Goal: Information Seeking & Learning: Check status

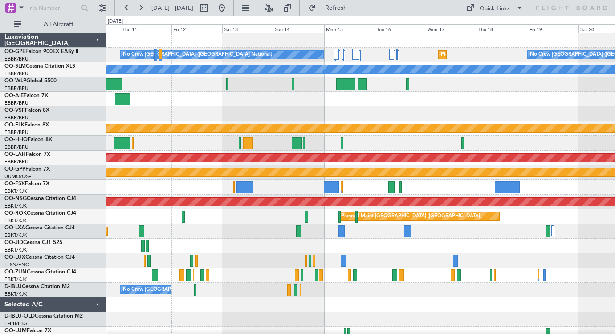
click at [202, 191] on div "Planned Maint Kortrijk-[GEOGRAPHIC_DATA]" at bounding box center [360, 187] width 508 height 15
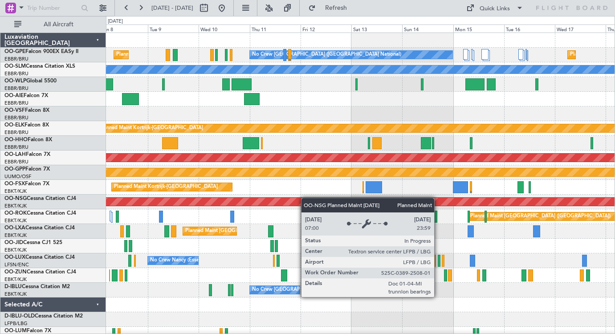
click at [332, 199] on div "Planned Maint [GEOGRAPHIC_DATA] ([GEOGRAPHIC_DATA] National) No Crew [GEOGRAPHI…" at bounding box center [360, 209] width 508 height 353
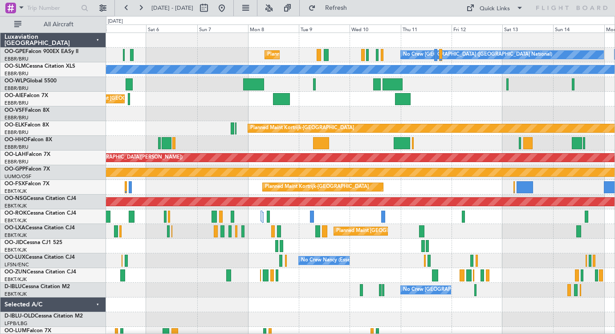
click at [423, 185] on div "Planned Maint Kortrijk-[GEOGRAPHIC_DATA]" at bounding box center [360, 187] width 508 height 15
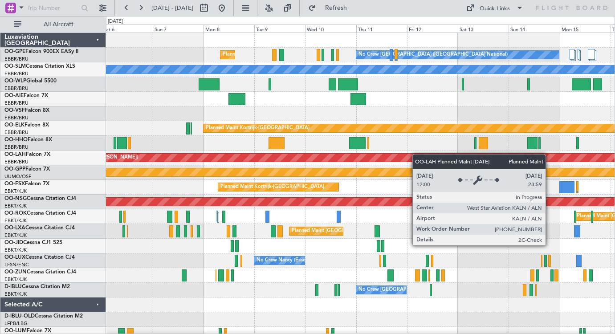
click at [378, 157] on div "No Crew [GEOGRAPHIC_DATA] ([GEOGRAPHIC_DATA] National) Planned Maint [GEOGRAPHI…" at bounding box center [360, 209] width 508 height 353
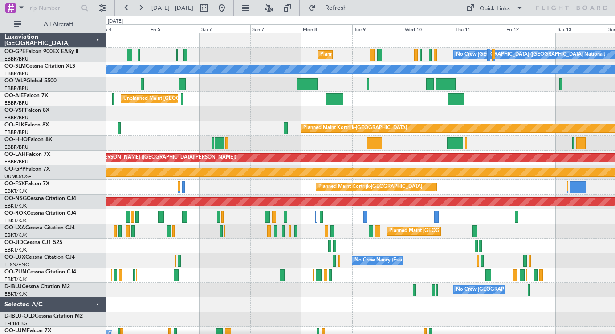
click at [260, 204] on div "Planned Maint [GEOGRAPHIC_DATA] ([GEOGRAPHIC_DATA] National) No Crew [GEOGRAPHI…" at bounding box center [360, 209] width 508 height 353
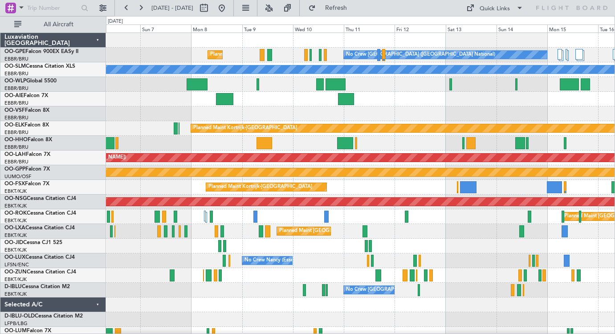
click at [473, 106] on div "Planned Maint [GEOGRAPHIC_DATA] ([GEOGRAPHIC_DATA] National) No Crew [GEOGRAPHI…" at bounding box center [360, 209] width 508 height 353
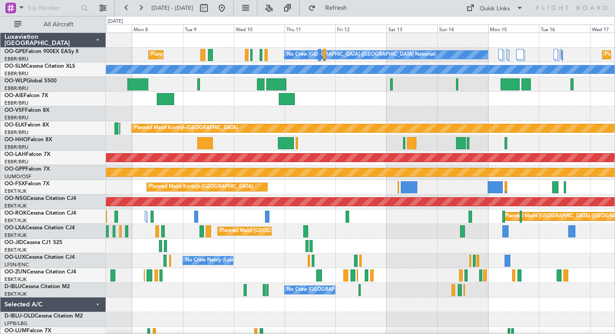
click at [472, 140] on div at bounding box center [360, 143] width 508 height 15
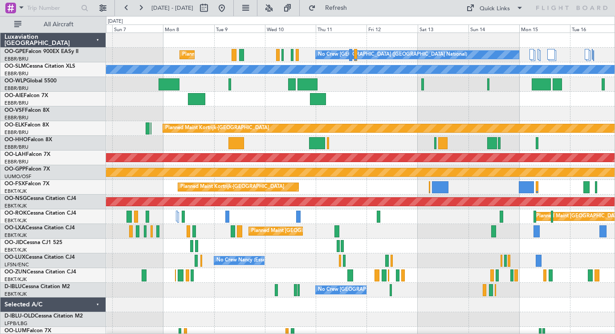
click at [342, 190] on div "Planned Maint Kortrijk-[GEOGRAPHIC_DATA]" at bounding box center [360, 187] width 508 height 15
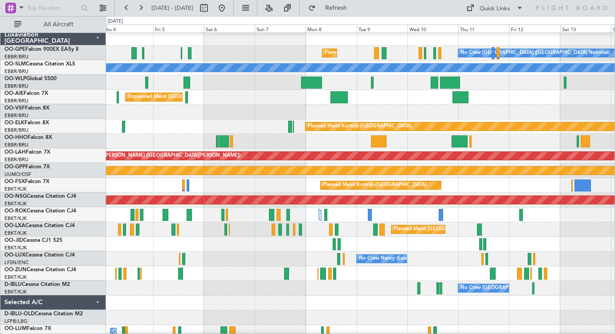
scroll to position [2, 0]
click at [427, 106] on div at bounding box center [360, 112] width 508 height 15
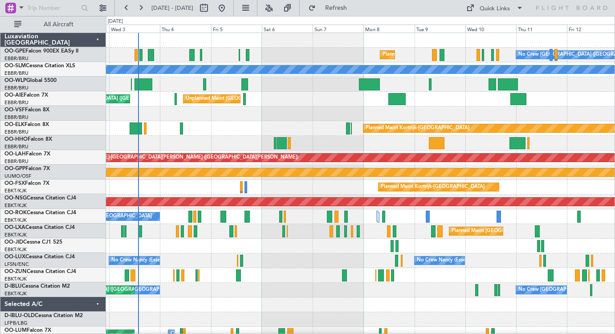
scroll to position [0, 0]
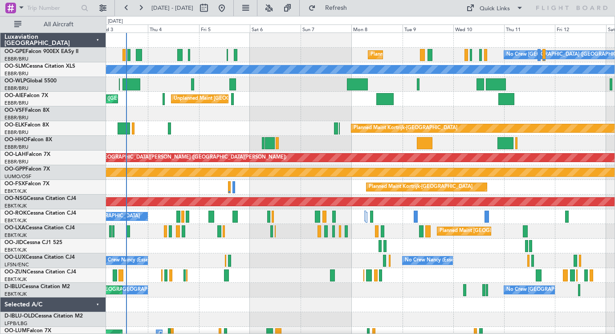
click at [423, 115] on div "Planned Maint [GEOGRAPHIC_DATA] ([GEOGRAPHIC_DATA] National) No Crew [GEOGRAPHI…" at bounding box center [360, 209] width 508 height 353
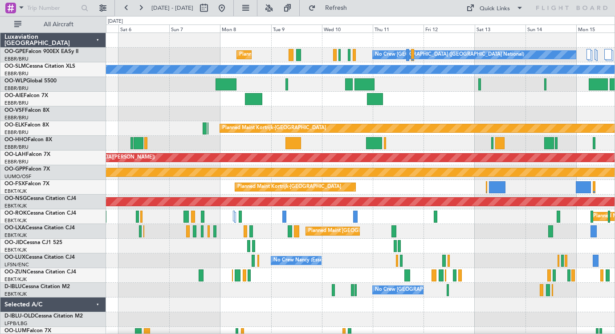
click at [419, 117] on div "Planned Maint [GEOGRAPHIC_DATA] ([GEOGRAPHIC_DATA] National) No Crew [GEOGRAPHI…" at bounding box center [360, 209] width 508 height 353
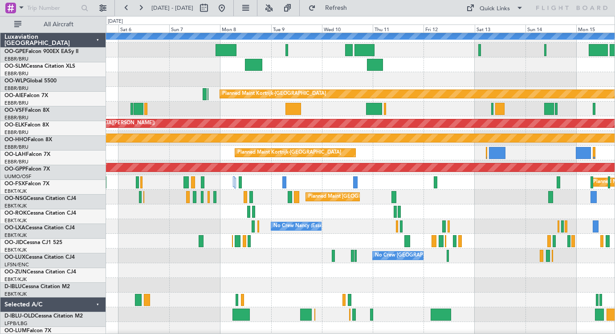
scroll to position [51, 0]
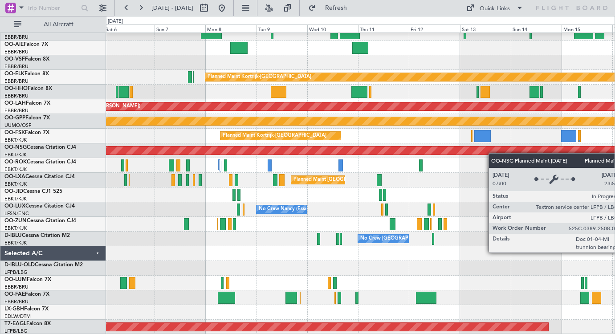
click at [486, 154] on div "A/C Unavailable [GEOGRAPHIC_DATA] Unplanned Maint [GEOGRAPHIC_DATA] ([GEOGRAPHI…" at bounding box center [360, 158] width 508 height 353
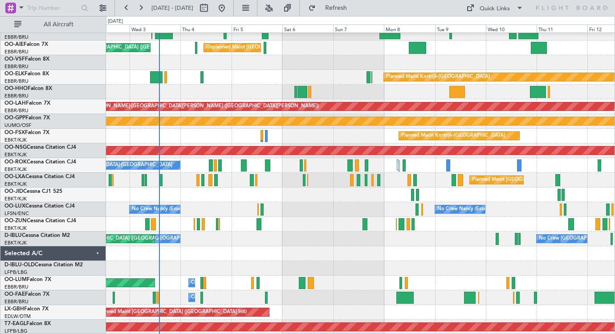
click at [387, 252] on div at bounding box center [360, 253] width 508 height 15
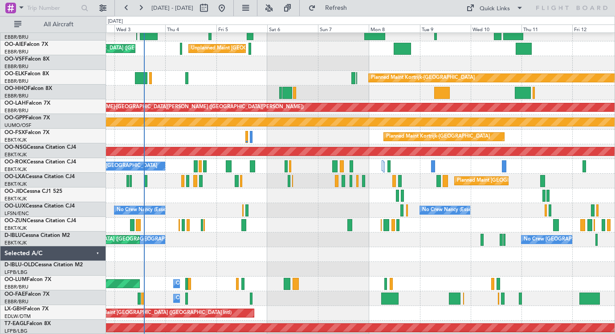
scroll to position [50, 0]
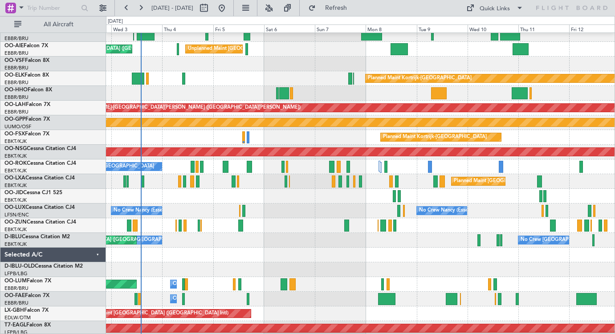
click at [500, 261] on div at bounding box center [360, 254] width 508 height 15
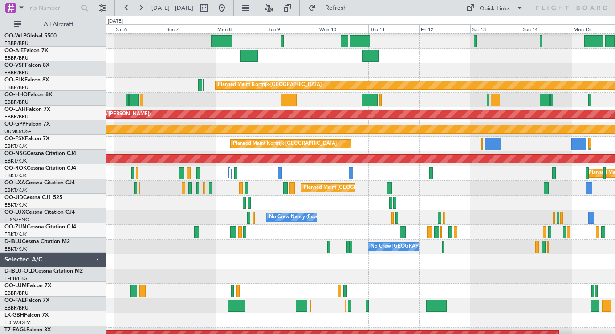
scroll to position [42, 0]
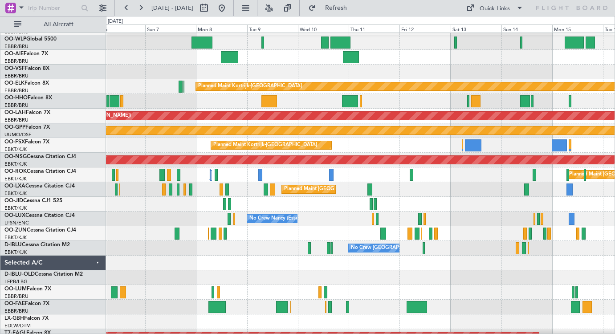
click at [270, 261] on div at bounding box center [360, 262] width 508 height 15
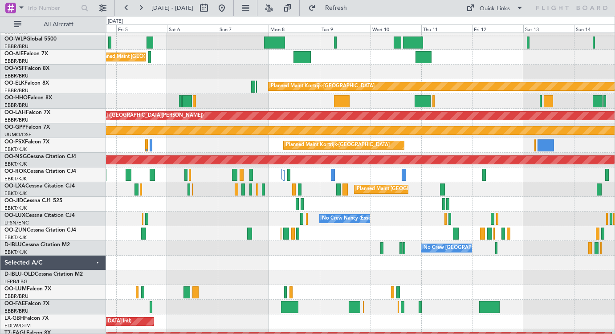
click at [329, 262] on div at bounding box center [360, 262] width 508 height 15
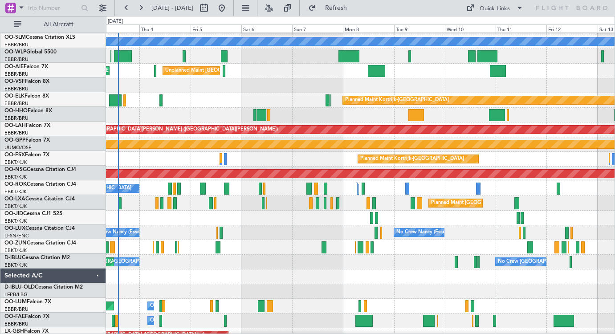
scroll to position [28, 0]
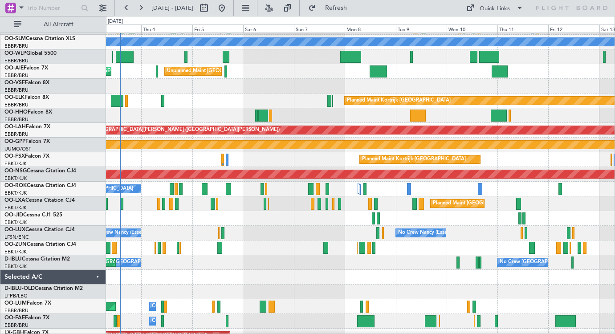
click at [281, 210] on div "Planned Maint [GEOGRAPHIC_DATA] ([GEOGRAPHIC_DATA] National)" at bounding box center [360, 203] width 508 height 15
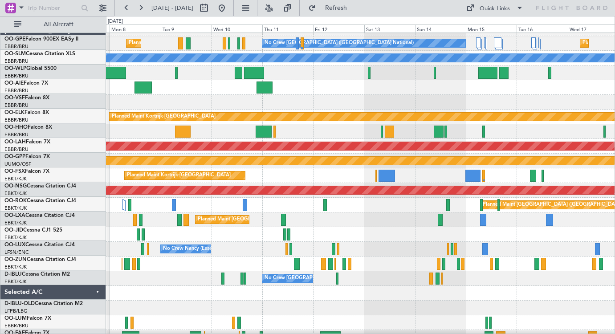
scroll to position [12, 0]
click at [316, 223] on div "Planned Maint [GEOGRAPHIC_DATA] ([GEOGRAPHIC_DATA] National)" at bounding box center [360, 219] width 508 height 15
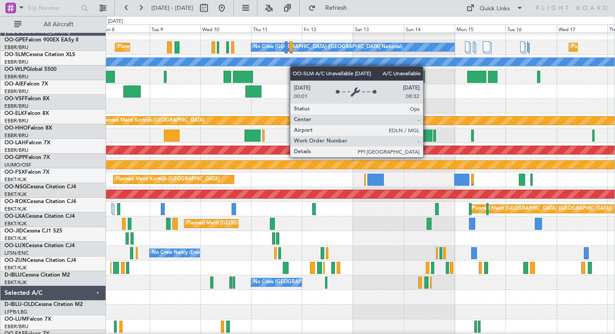
scroll to position [0, 0]
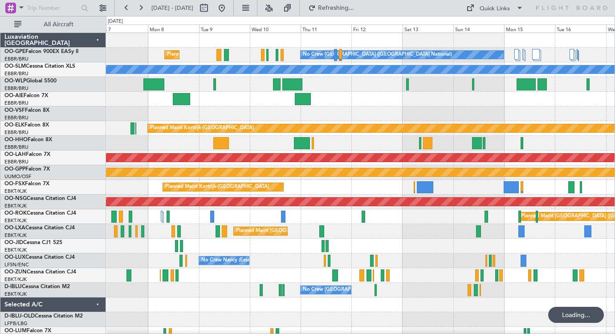
click at [480, 194] on div "Planned Maint Kortrijk-[GEOGRAPHIC_DATA]" at bounding box center [360, 187] width 508 height 15
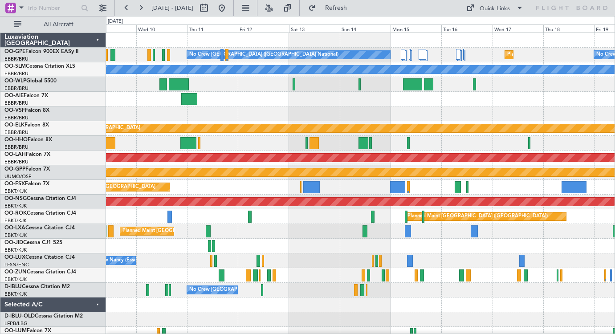
click at [205, 109] on div "Planned Maint [GEOGRAPHIC_DATA] ([GEOGRAPHIC_DATA] National) No Crew [GEOGRAPHI…" at bounding box center [360, 209] width 508 height 353
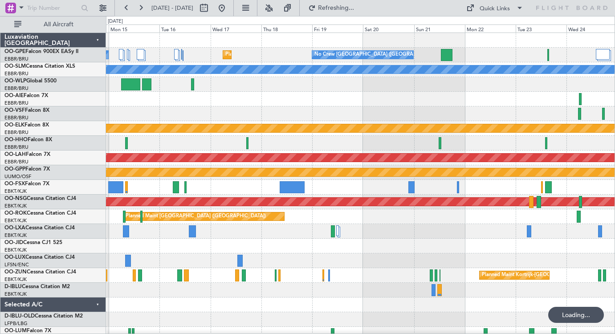
click at [154, 109] on div "Planned Maint [GEOGRAPHIC_DATA] ([GEOGRAPHIC_DATA] National) No Crew [GEOGRAPHI…" at bounding box center [360, 209] width 508 height 353
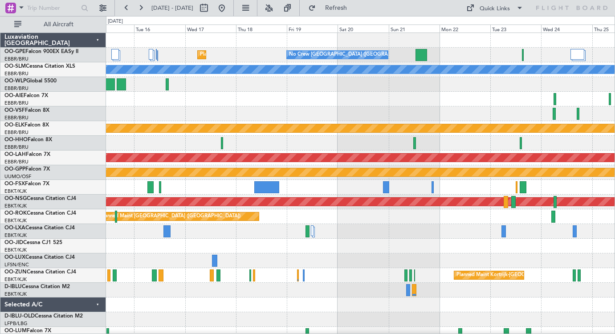
scroll to position [4, 0]
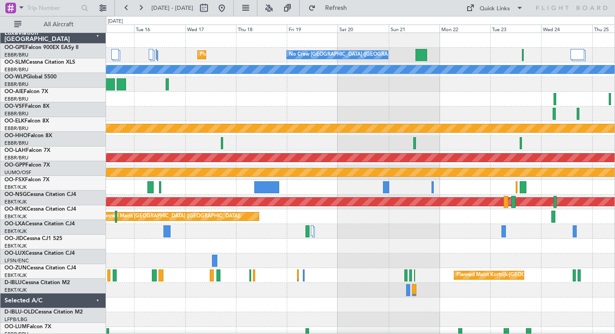
click at [478, 224] on div "A/C Unavailable [GEOGRAPHIC_DATA] ([GEOGRAPHIC_DATA] National) A/C Unavailable" at bounding box center [360, 231] width 508 height 15
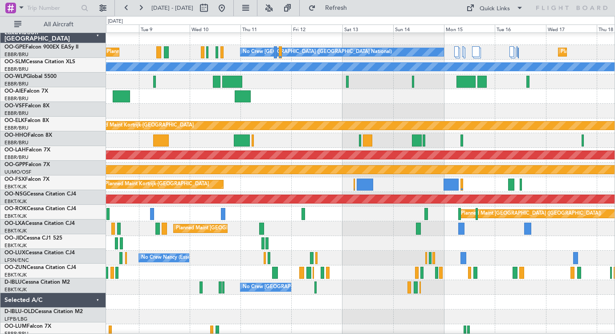
scroll to position [4, 0]
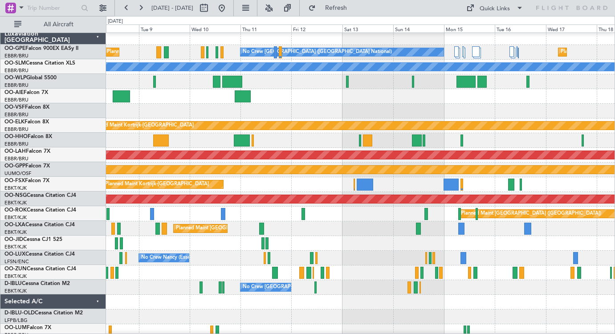
click at [486, 101] on div at bounding box center [360, 96] width 508 height 15
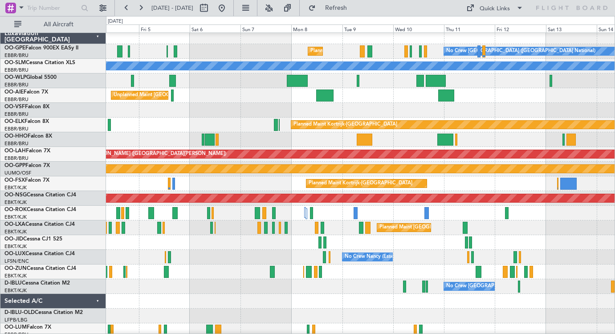
scroll to position [4, 0]
click at [434, 106] on div at bounding box center [360, 110] width 508 height 15
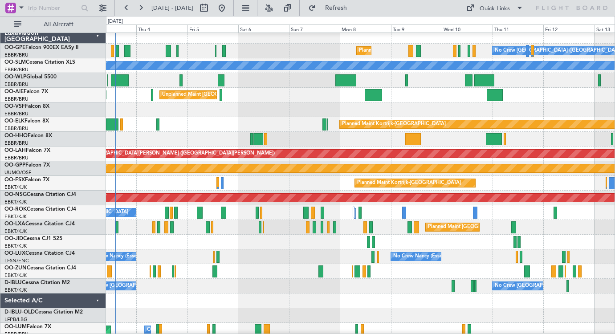
scroll to position [0, 0]
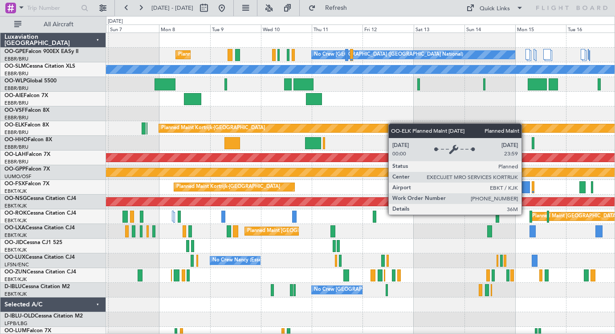
click at [298, 130] on div "Planned Maint [GEOGRAPHIC_DATA] ([GEOGRAPHIC_DATA] National) No Crew [GEOGRAPHI…" at bounding box center [360, 209] width 508 height 353
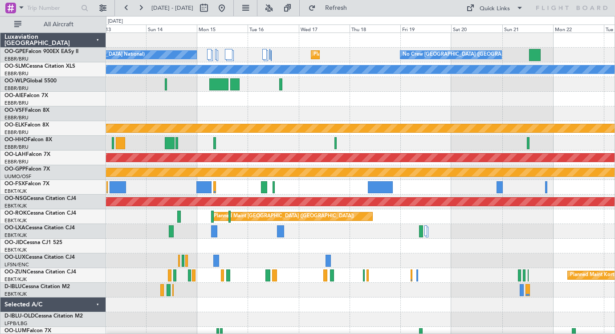
click at [323, 101] on div at bounding box center [360, 99] width 508 height 15
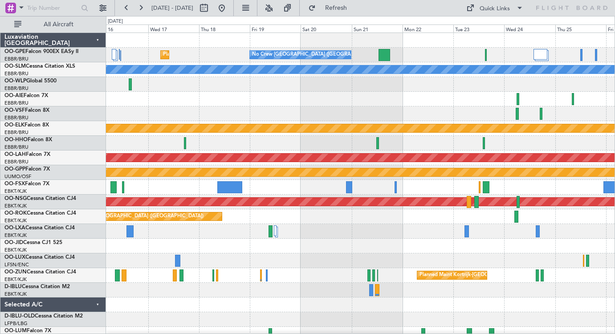
click at [239, 126] on div "Planned Maint [GEOGRAPHIC_DATA] ([GEOGRAPHIC_DATA] National) No Crew [GEOGRAPHI…" at bounding box center [360, 209] width 508 height 353
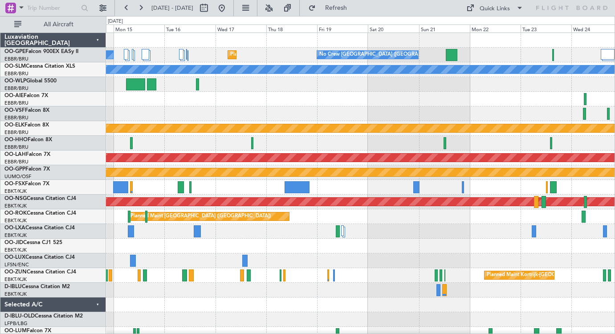
click at [379, 237] on div "No Crew [GEOGRAPHIC_DATA] ([GEOGRAPHIC_DATA] National) Planned Maint [GEOGRAPHI…" at bounding box center [360, 209] width 508 height 353
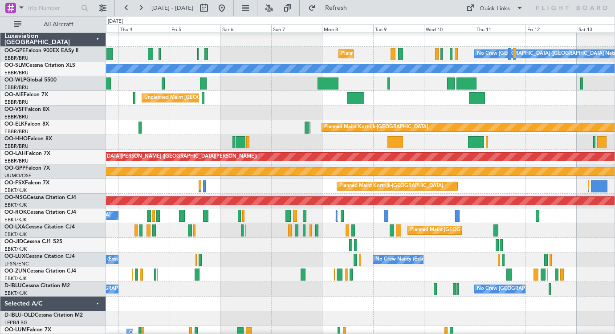
click at [442, 247] on div at bounding box center [360, 245] width 508 height 15
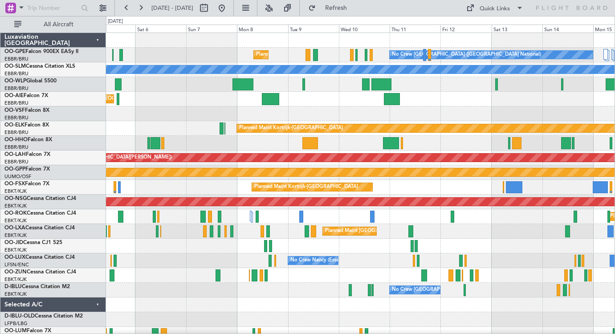
click at [426, 142] on div at bounding box center [360, 143] width 508 height 15
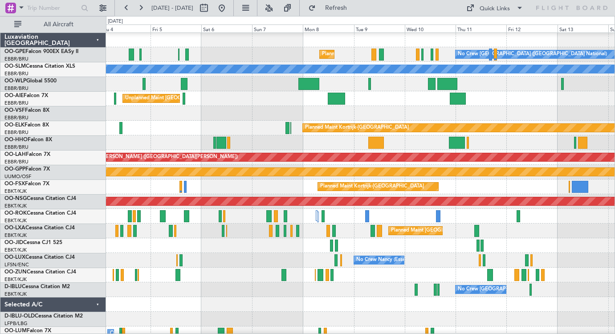
scroll to position [0, 0]
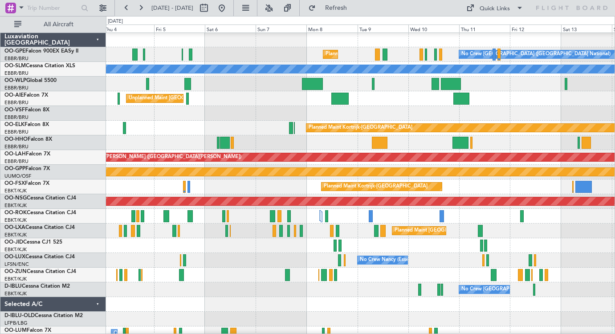
click at [300, 109] on div at bounding box center [360, 113] width 508 height 15
